Goal: Find specific page/section: Find specific page/section

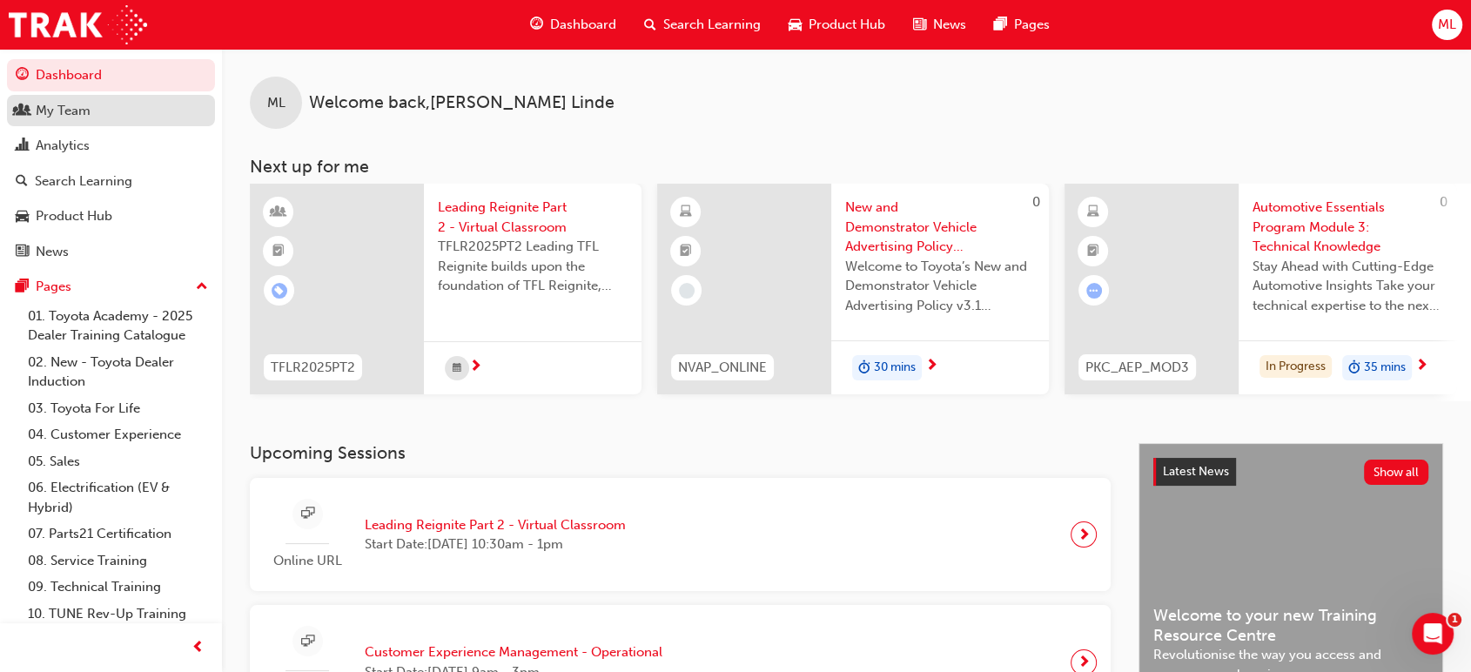
click at [63, 112] on div "My Team" at bounding box center [63, 111] width 55 height 20
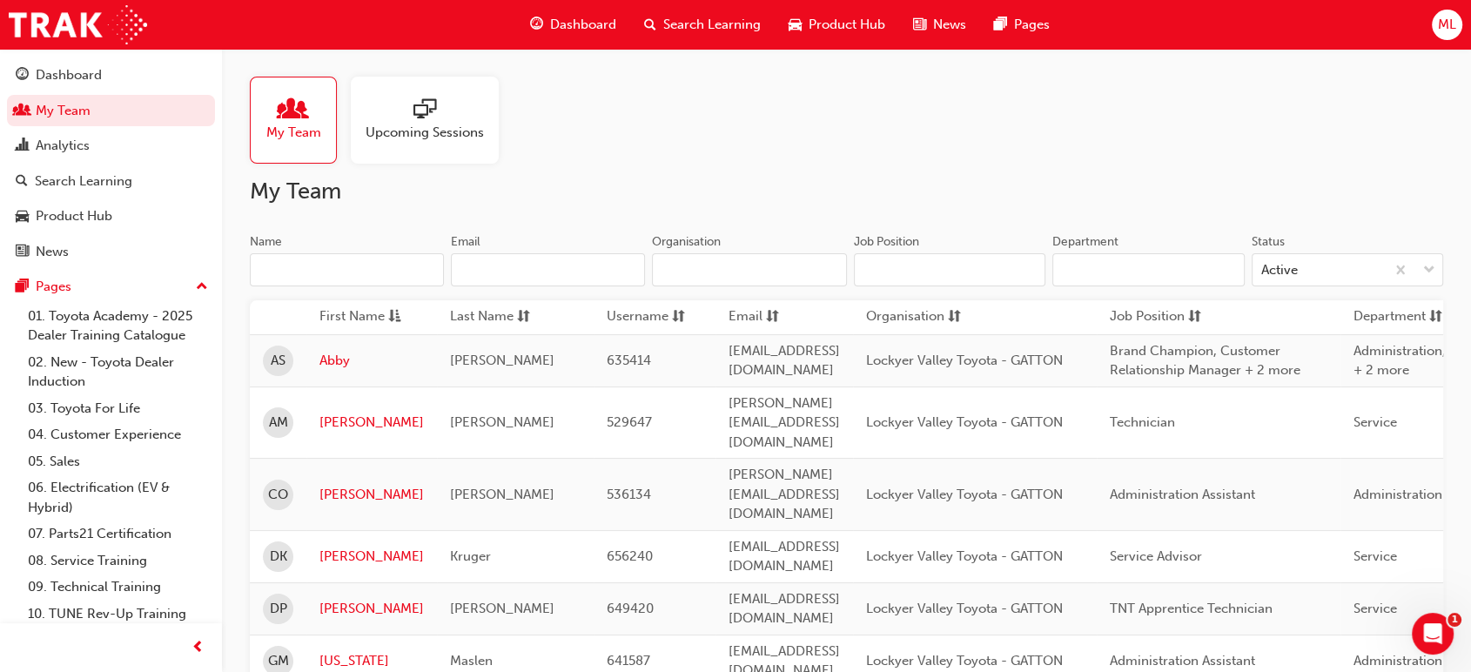
click at [392, 117] on div at bounding box center [425, 110] width 118 height 24
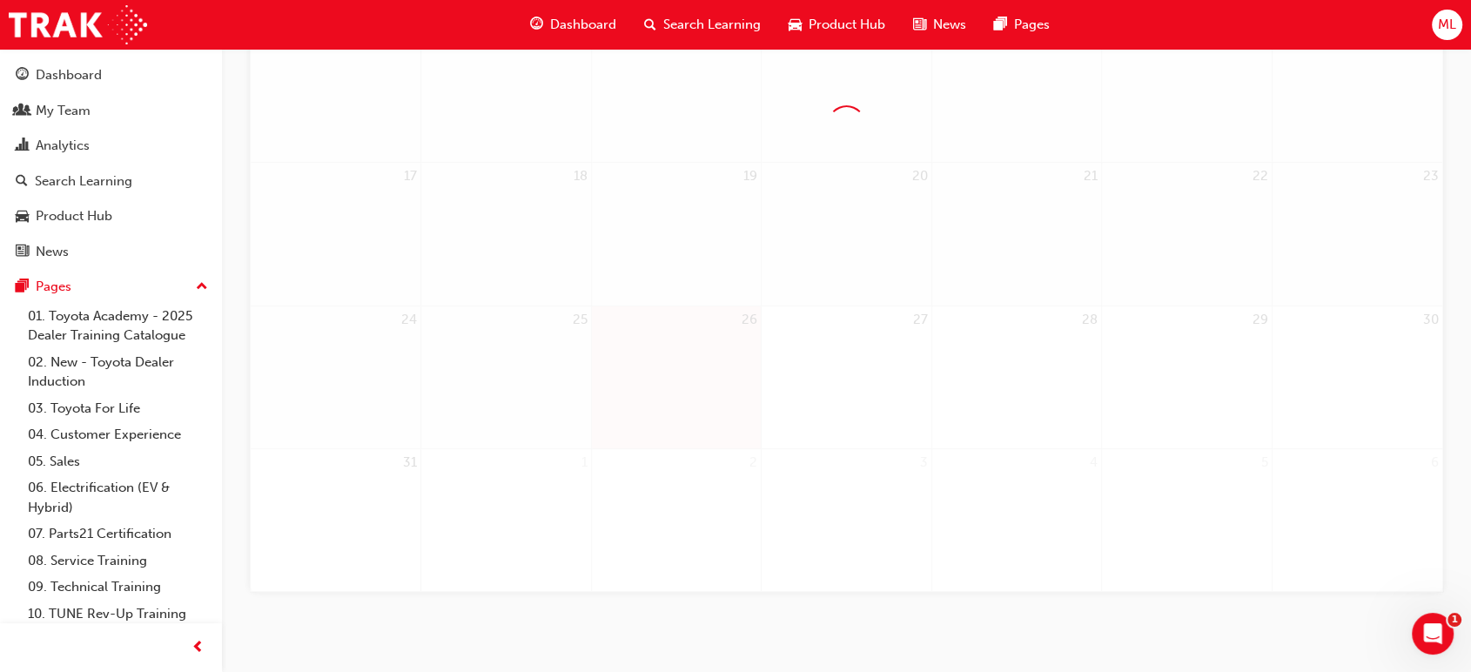
scroll to position [581, 0]
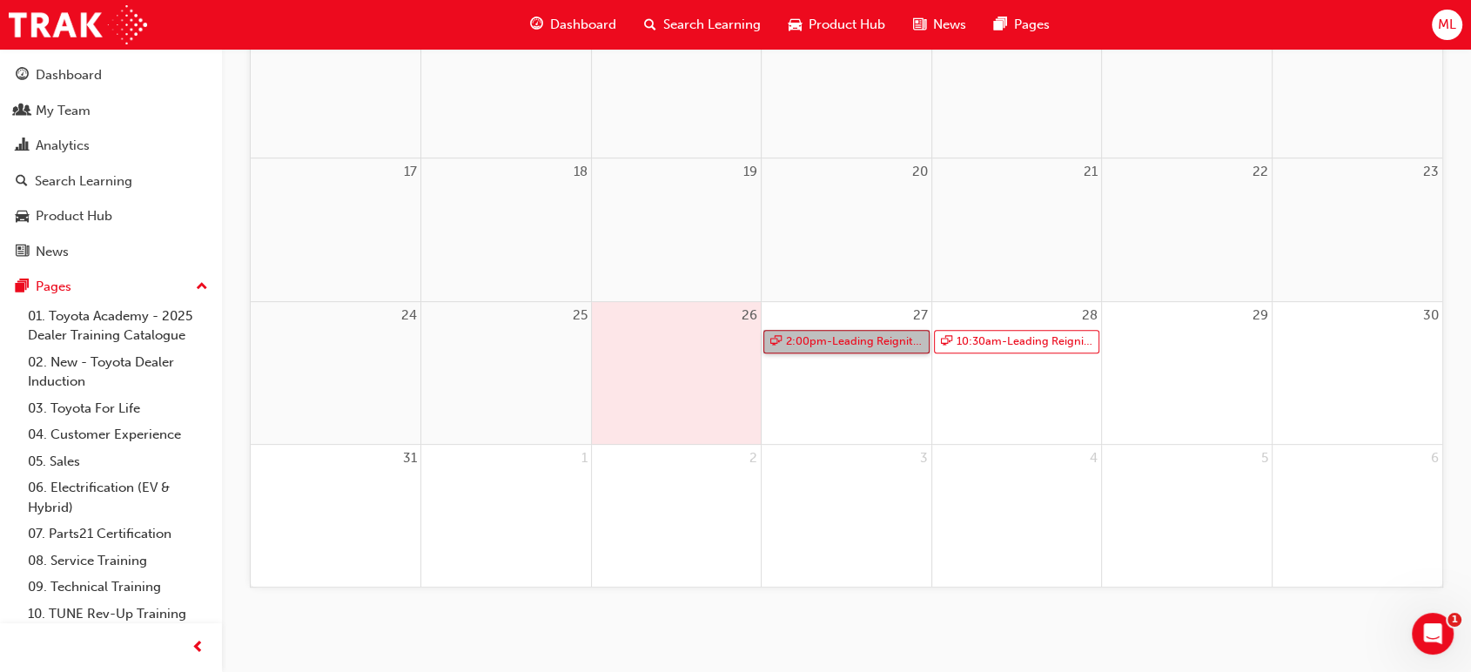
click at [833, 338] on link "2:00pm - Leading Reignite Part 2 - Virtual Classroom" at bounding box center [846, 341] width 166 height 23
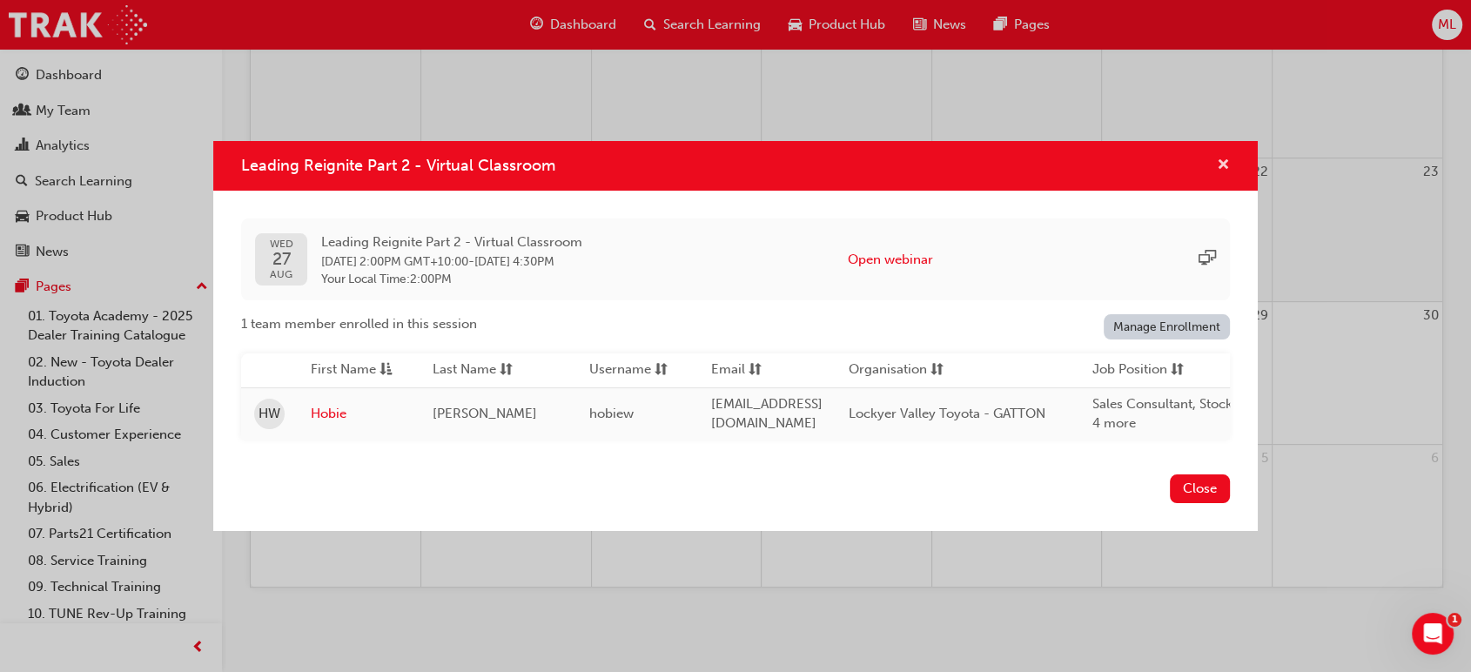
click at [1224, 158] on span "cross-icon" at bounding box center [1223, 166] width 13 height 16
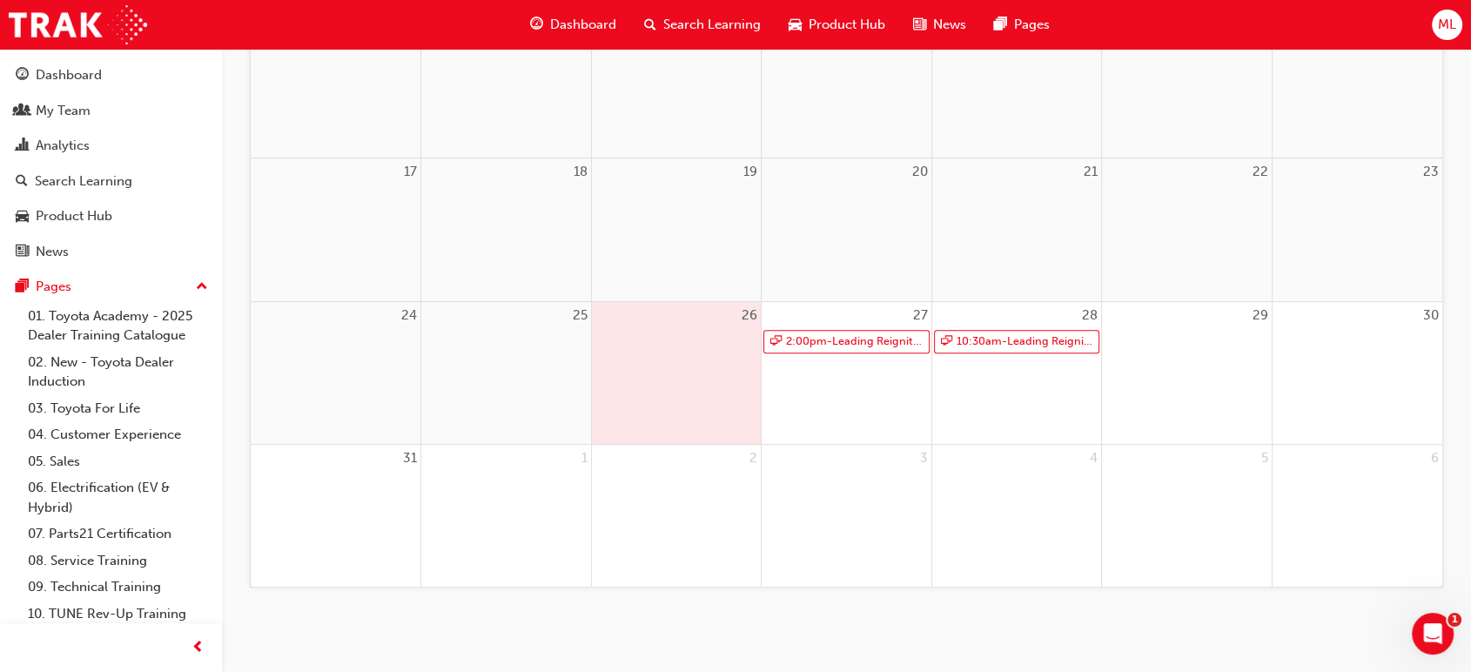
click at [866, 395] on div "27 2:00pm - Leading Reignite Part 2 - Virtual Classroom" at bounding box center [847, 373] width 170 height 143
